Goal: Use online tool/utility: Use online tool/utility

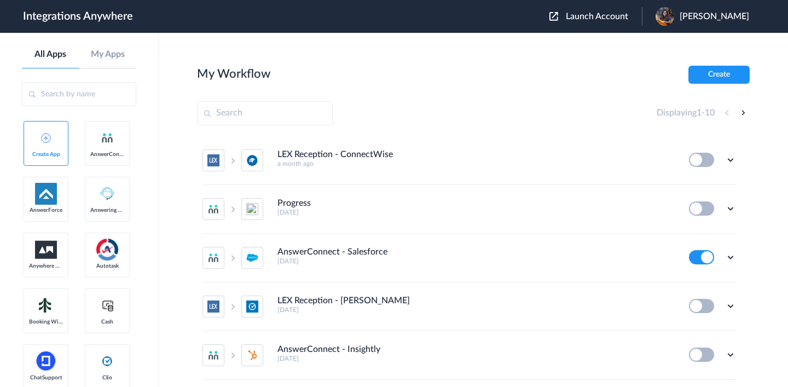
click at [568, 15] on button "Launch Account" at bounding box center [596, 16] width 93 height 10
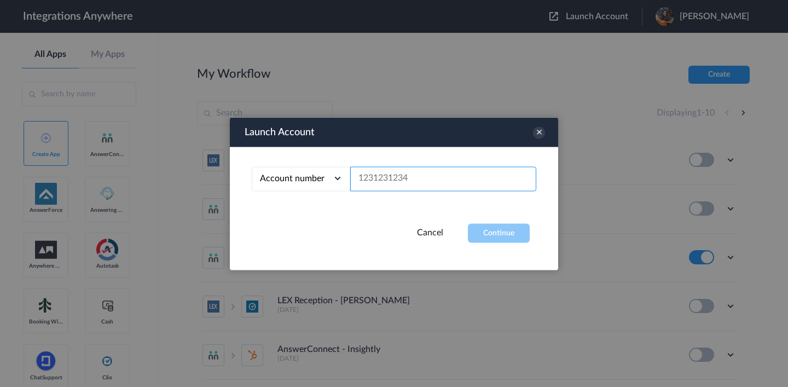
click at [424, 181] on input "text" at bounding box center [443, 178] width 186 height 25
paste input "8777616302"
type input "8777616302"
click at [501, 226] on button "Continue" at bounding box center [499, 232] width 62 height 19
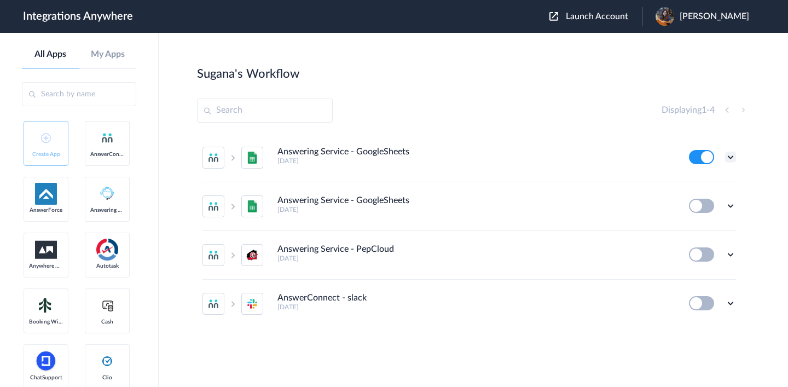
click at [732, 157] on icon at bounding box center [730, 157] width 11 height 11
click at [472, 117] on div "Displaying 1 - 4" at bounding box center [473, 111] width 553 height 24
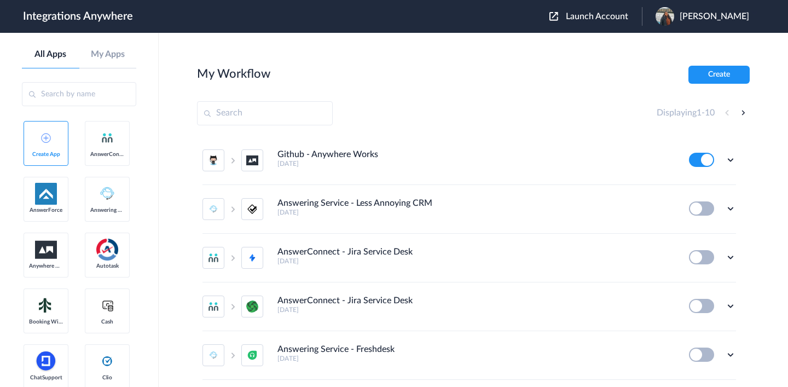
click at [558, 18] on img at bounding box center [554, 16] width 9 height 9
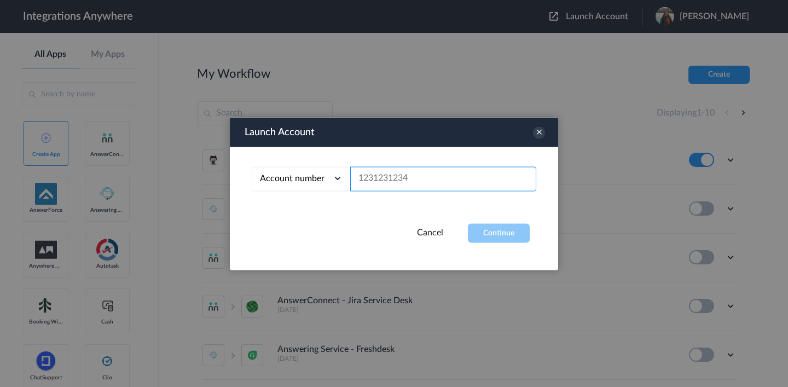
click at [386, 186] on input "text" at bounding box center [443, 178] width 186 height 25
